Goal: Communication & Community: Answer question/provide support

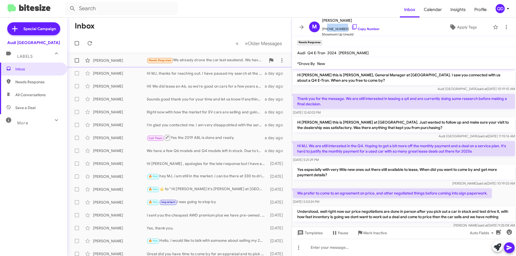
scroll to position [64, 0]
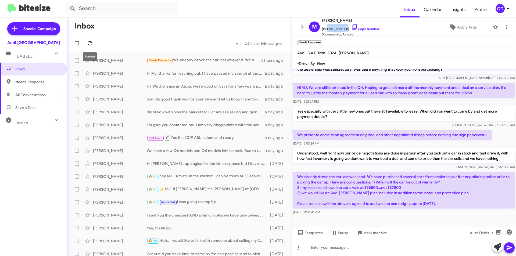
click at [92, 43] on icon at bounding box center [90, 43] width 6 height 6
click at [219, 62] on div "Needs Response Okay...looks like we are almost there. We were already offered t…" at bounding box center [206, 60] width 119 height 6
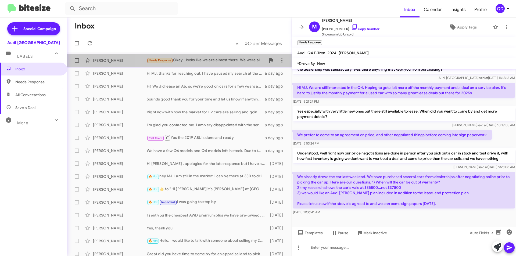
click at [220, 63] on div "Needs Response Okay...looks like we are almost there. We were already offered t…" at bounding box center [206, 60] width 119 height 6
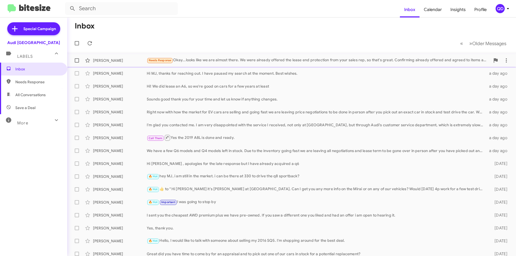
click at [338, 63] on div "Needs Response Okay...looks like we are almost there. We were already offered t…" at bounding box center [319, 60] width 344 height 6
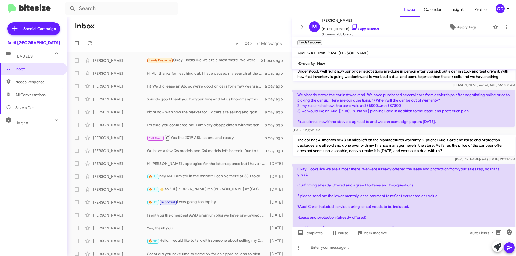
scroll to position [76, 0]
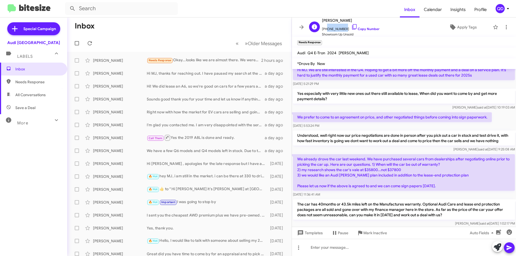
drag, startPoint x: 344, startPoint y: 30, endPoint x: 326, endPoint y: 30, distance: 18.0
click at [326, 30] on span "[PHONE_NUMBER] Copy Number" at bounding box center [351, 28] width 58 height 8
copy span "6504305936"
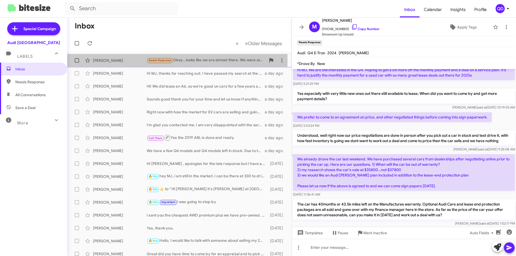
click at [122, 60] on div "[PERSON_NAME]" at bounding box center [120, 60] width 54 height 5
